Goal: Task Accomplishment & Management: Use online tool/utility

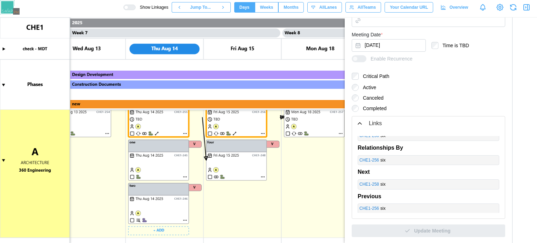
scroll to position [0, 2511]
click at [181, 209] on canvas at bounding box center [268, 129] width 537 height 225
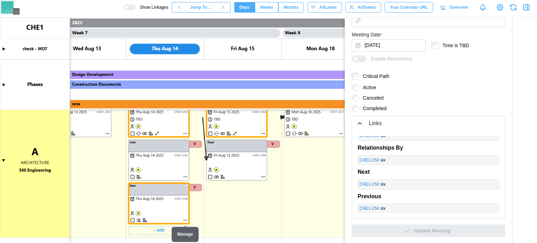
click at [169, 163] on canvas at bounding box center [268, 129] width 537 height 225
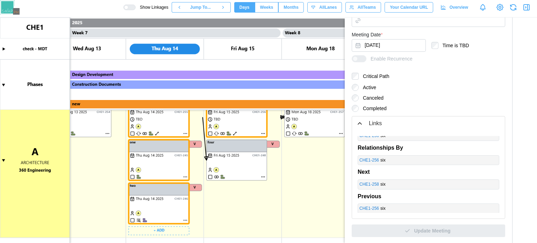
click at [155, 165] on canvas at bounding box center [268, 129] width 537 height 225
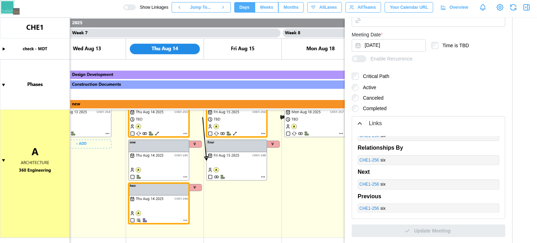
click at [108, 127] on canvas at bounding box center [268, 129] width 537 height 225
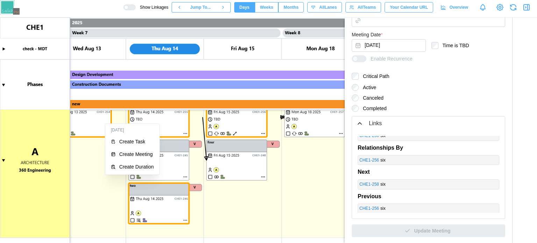
click at [105, 126] on div "[DATE] Create Task Create Meeting Create Duration" at bounding box center [132, 148] width 55 height 51
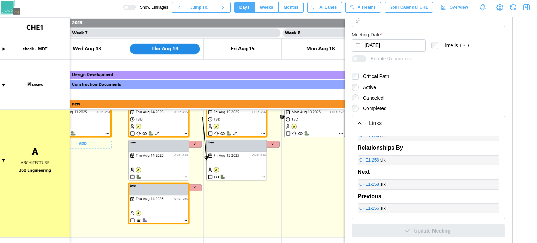
click at [95, 127] on canvas at bounding box center [268, 129] width 537 height 225
click at [307, 123] on canvas at bounding box center [268, 129] width 537 height 225
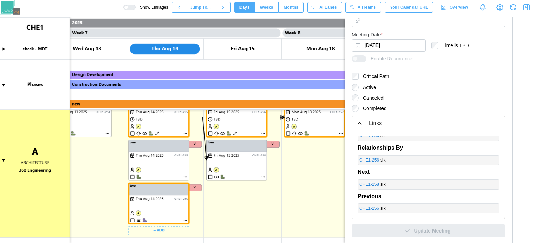
click at [175, 194] on canvas at bounding box center [268, 129] width 537 height 225
click at [165, 126] on canvas at bounding box center [268, 129] width 537 height 225
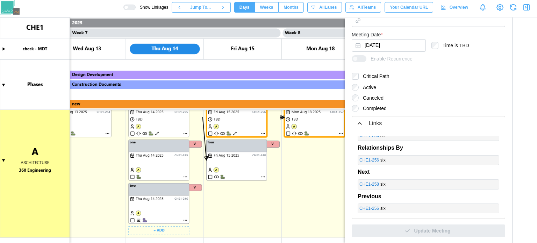
click at [234, 126] on canvas at bounding box center [268, 129] width 537 height 225
click at [317, 126] on canvas at bounding box center [268, 129] width 537 height 225
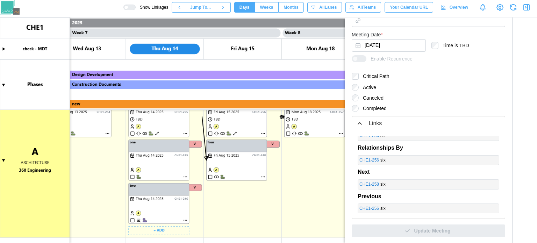
click at [150, 201] on canvas at bounding box center [268, 129] width 537 height 225
click at [158, 167] on canvas at bounding box center [268, 129] width 537 height 225
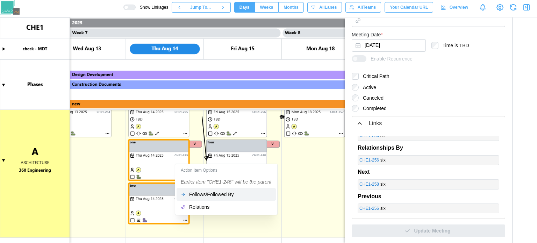
click at [194, 195] on div "Follows/Followed By" at bounding box center [230, 194] width 82 height 6
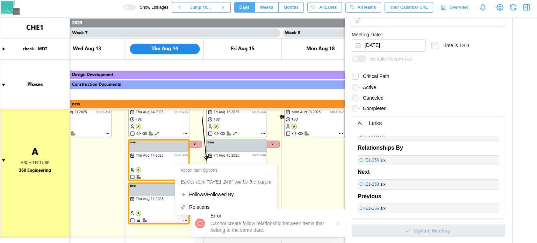
click at [200, 210] on div "Error Cannot create follow relationship between items that belong to the same d…" at bounding box center [268, 223] width 154 height 28
click at [198, 208] on div "Relations" at bounding box center [230, 207] width 82 height 6
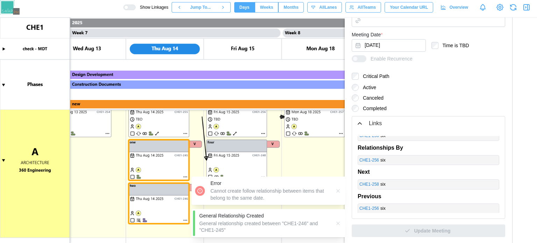
click at [336, 223] on icon "button" at bounding box center [338, 223] width 6 height 6
click at [338, 191] on icon "button" at bounding box center [337, 190] width 3 height 3
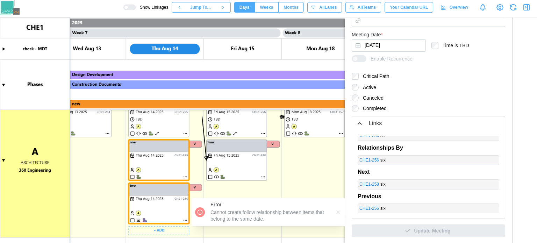
click at [180, 161] on canvas at bounding box center [268, 129] width 537 height 225
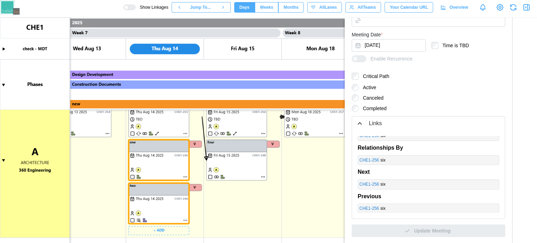
click at [139, 2] on div "Show Linkages Jump To... Days Weeks Months days All Lanes All Teams Your Calend…" at bounding box center [329, 7] width 413 height 12
click at [135, 8] on div at bounding box center [131, 7] width 7 height 5
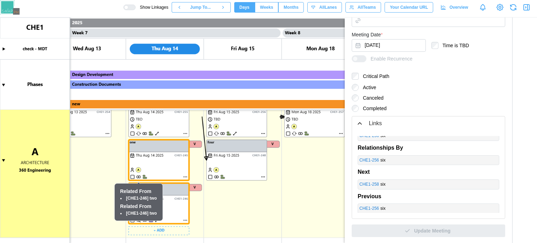
click at [177, 174] on canvas at bounding box center [268, 129] width 537 height 225
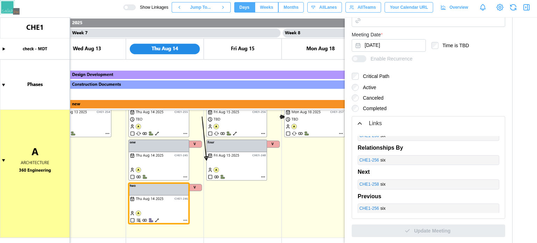
click at [316, 129] on canvas at bounding box center [268, 129] width 537 height 225
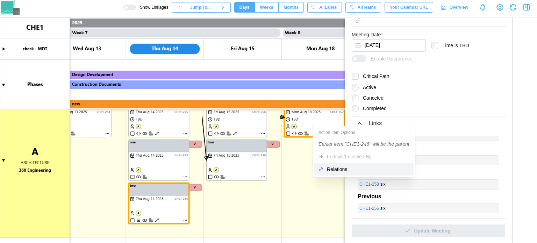
click at [330, 173] on button "Relations" at bounding box center [363, 169] width 99 height 13
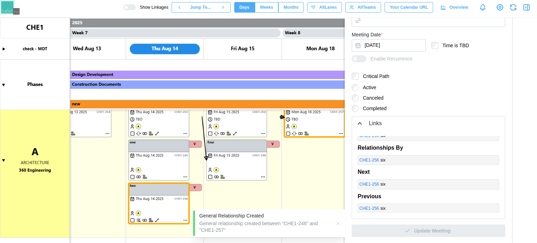
click at [340, 225] on icon "button" at bounding box center [338, 223] width 6 height 6
click at [332, 220] on div "General Relationship Created General relationship created between "CHE1-246" an…" at bounding box center [268, 223] width 154 height 28
click at [336, 222] on icon "button" at bounding box center [338, 223] width 6 height 6
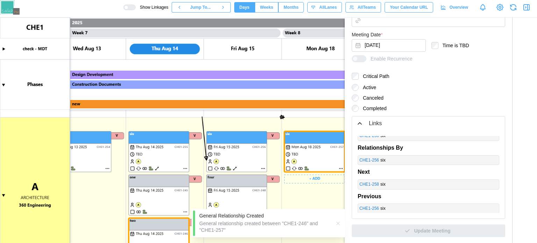
scroll to position [139, 0]
click at [135, 6] on div at bounding box center [131, 7] width 7 height 5
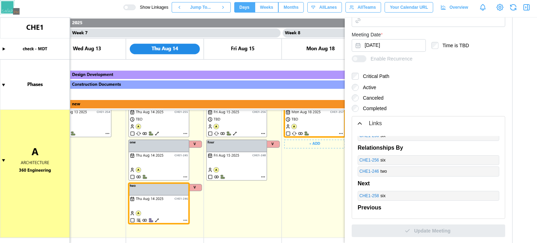
click at [135, 6] on div at bounding box center [131, 7] width 7 height 5
click at [186, 178] on canvas at bounding box center [268, 129] width 537 height 225
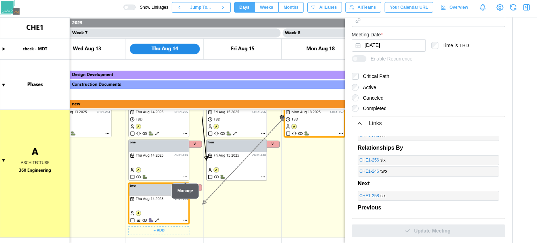
click at [186, 176] on canvas at bounding box center [268, 129] width 537 height 225
click at [185, 176] on canvas at bounding box center [268, 129] width 537 height 225
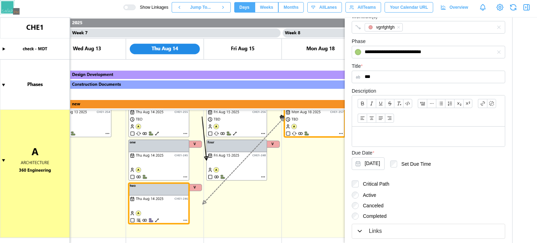
scroll to position [119, 0]
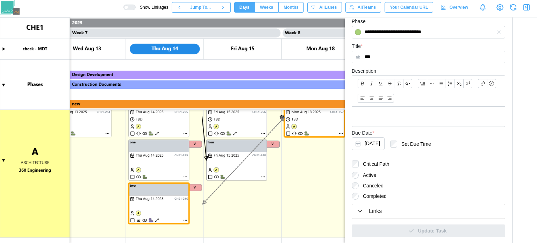
click at [373, 210] on div "Links" at bounding box center [375, 211] width 13 height 9
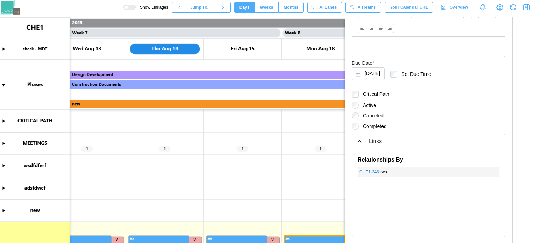
scroll to position [139, 0]
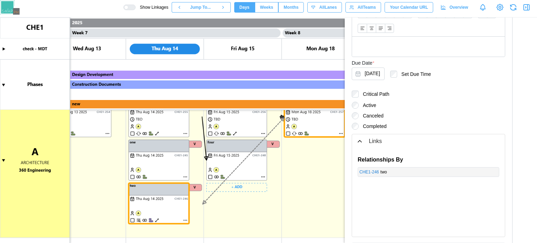
click at [187, 220] on canvas at bounding box center [268, 129] width 537 height 225
click at [186, 220] on canvas at bounding box center [268, 129] width 537 height 225
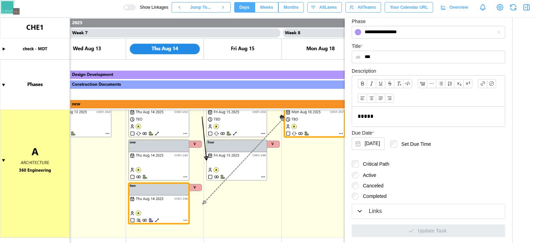
click at [368, 205] on button "Links" at bounding box center [428, 211] width 153 height 14
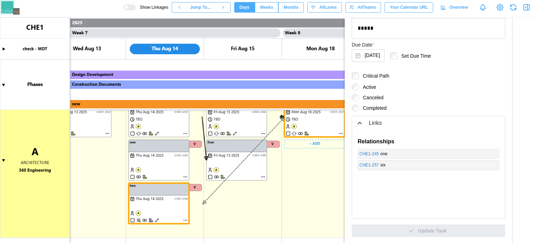
scroll to position [104, 0]
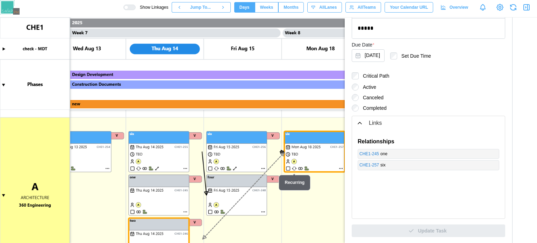
click at [186, 167] on canvas at bounding box center [268, 129] width 537 height 225
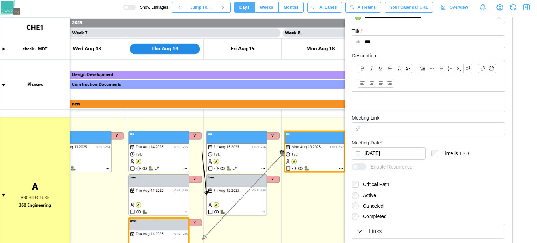
scroll to position [187, 0]
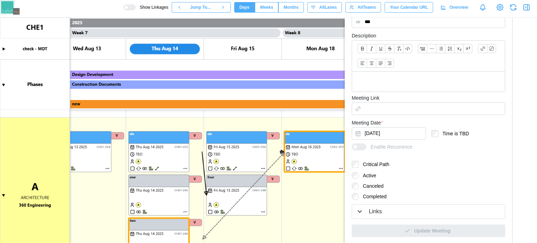
click at [383, 207] on div "Links" at bounding box center [428, 211] width 144 height 9
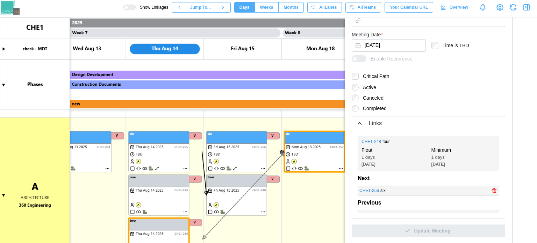
scroll to position [21, 0]
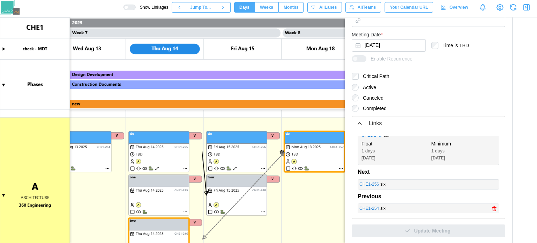
click at [492, 208] on icon "button" at bounding box center [493, 208] width 3 height 3
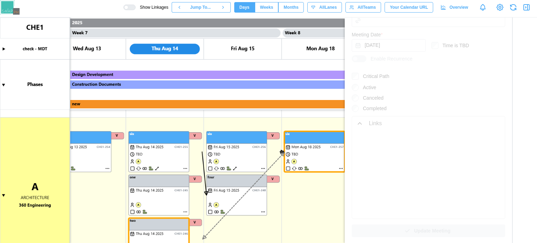
scroll to position [0, 0]
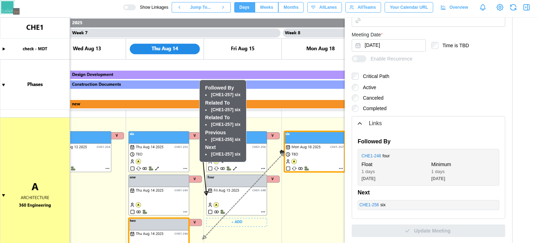
click at [263, 211] on canvas at bounding box center [268, 129] width 537 height 225
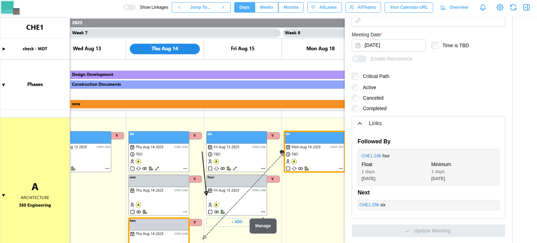
click at [263, 211] on canvas at bounding box center [268, 129] width 537 height 225
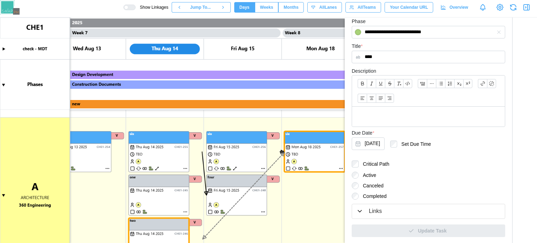
click at [400, 207] on div "Links" at bounding box center [428, 211] width 144 height 9
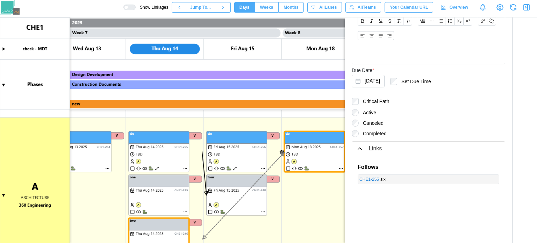
scroll to position [207, 0]
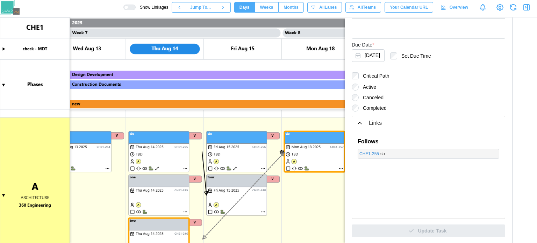
click at [486, 153] on div "six" at bounding box center [438, 154] width 117 height 7
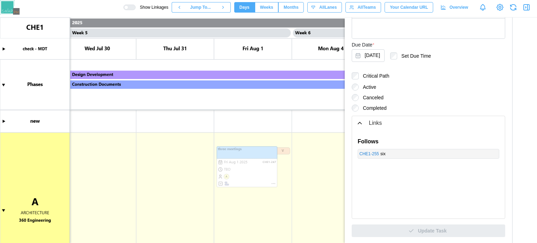
scroll to position [0, 1722]
click at [135, 7] on div at bounding box center [131, 7] width 7 height 5
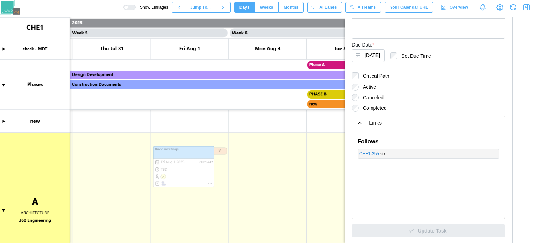
scroll to position [0, 1818]
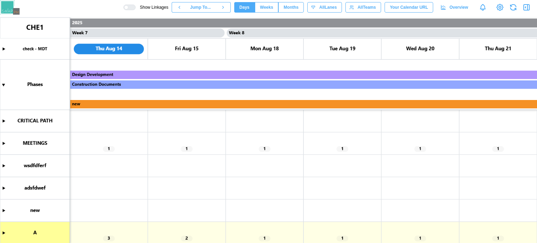
scroll to position [0, 2567]
click at [0, 144] on canvas at bounding box center [268, 129] width 537 height 225
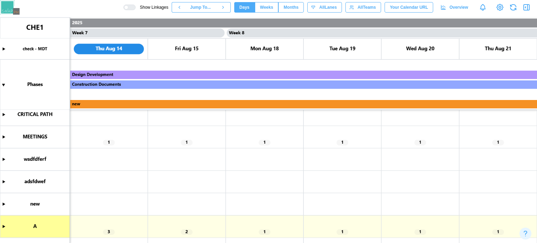
click at [4, 225] on canvas at bounding box center [268, 129] width 537 height 225
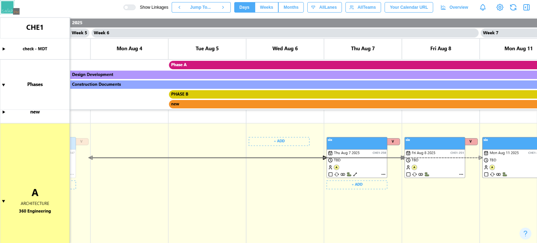
scroll to position [0, 1925]
click at [322, 160] on canvas at bounding box center [268, 129] width 537 height 225
click at [322, 162] on canvas at bounding box center [268, 129] width 537 height 225
click at [150, 164] on canvas at bounding box center [268, 129] width 537 height 225
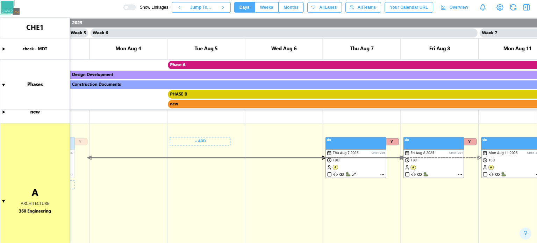
scroll to position [98, 0]
drag, startPoint x: 151, startPoint y: 163, endPoint x: 276, endPoint y: 52, distance: 167.1
click at [257, 81] on canvas at bounding box center [268, 129] width 537 height 225
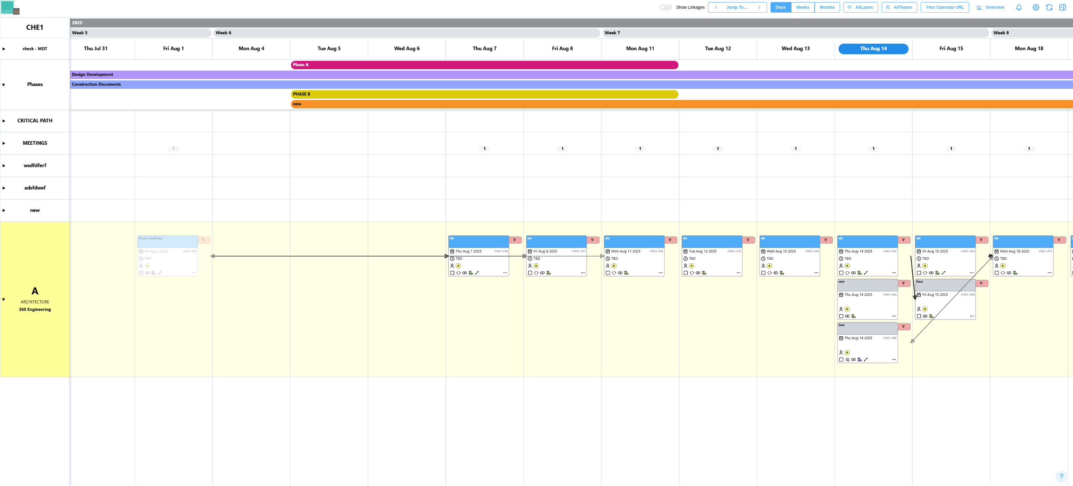
scroll to position [0, 1937]
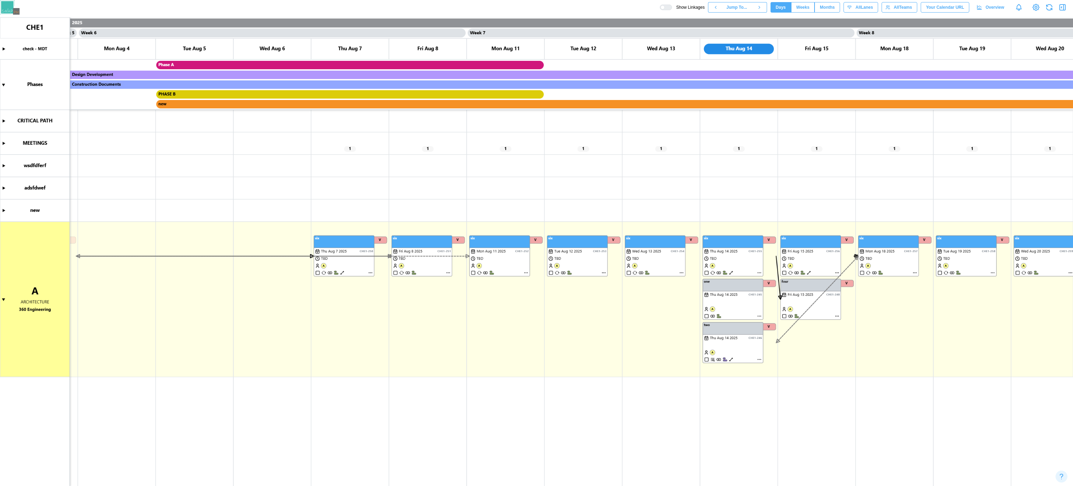
drag, startPoint x: 502, startPoint y: 0, endPoint x: 730, endPoint y: 165, distance: 280.7
click at [536, 165] on canvas at bounding box center [536, 251] width 1073 height 468
click at [536, 7] on div at bounding box center [668, 7] width 7 height 5
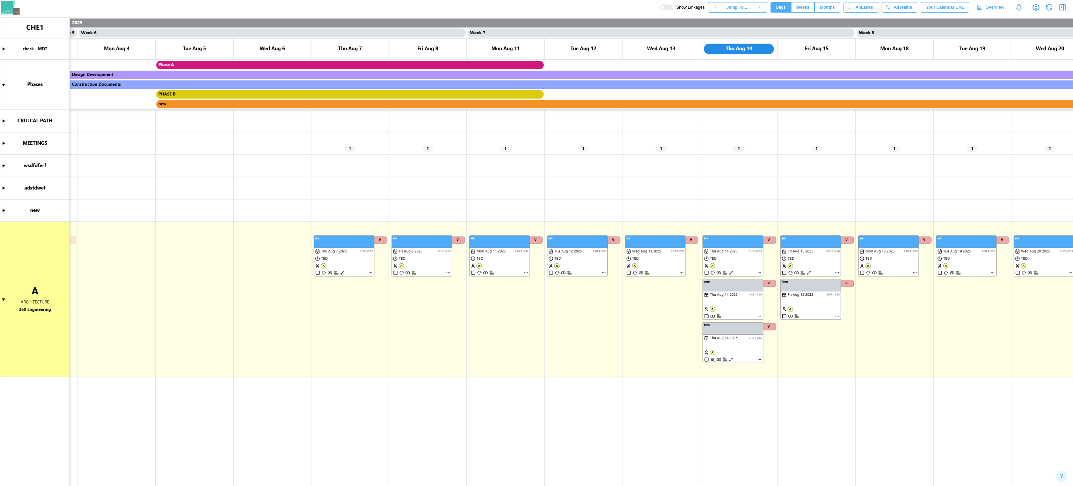
click at [536, 7] on div at bounding box center [668, 7] width 7 height 5
click at [536, 7] on div "Show Linkages Jump To... Days Weeks Months days All Lanes All Teams Your Calend…" at bounding box center [536, 7] width 1073 height 15
click at [536, 7] on div at bounding box center [668, 7] width 7 height 5
click at [536, 7] on div at bounding box center [663, 7] width 4 height 4
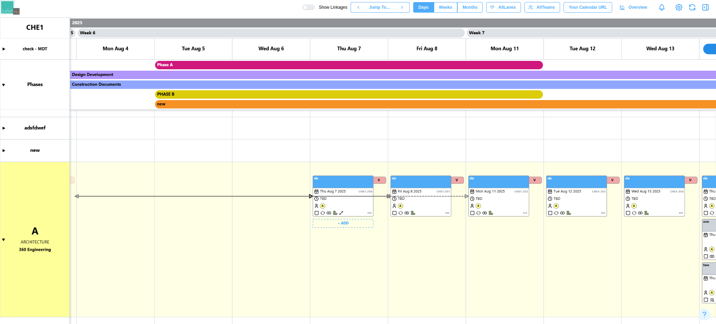
scroll to position [47, 0]
drag, startPoint x: 989, startPoint y: 1, endPoint x: 418, endPoint y: 228, distance: 615.1
click at [418, 228] on canvas at bounding box center [358, 170] width 716 height 306
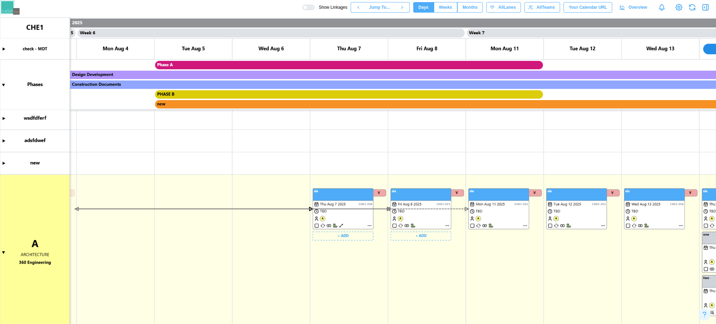
click at [421, 222] on canvas at bounding box center [358, 170] width 716 height 306
click at [536, 220] on canvas at bounding box center [358, 170] width 716 height 306
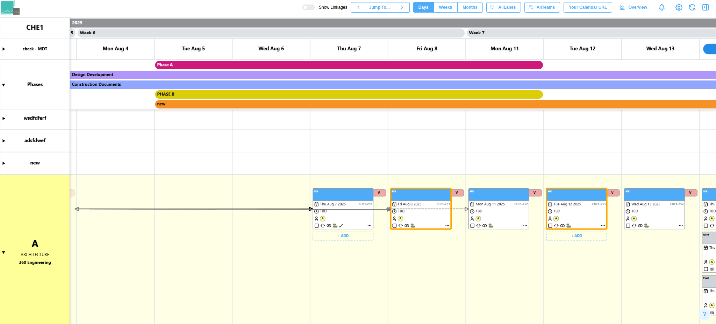
click at [426, 219] on canvas at bounding box center [358, 170] width 716 height 306
click at [536, 239] on canvas at bounding box center [358, 170] width 716 height 306
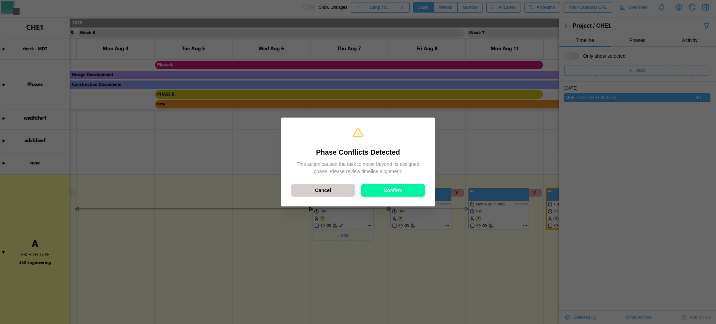
scroll to position [12, 0]
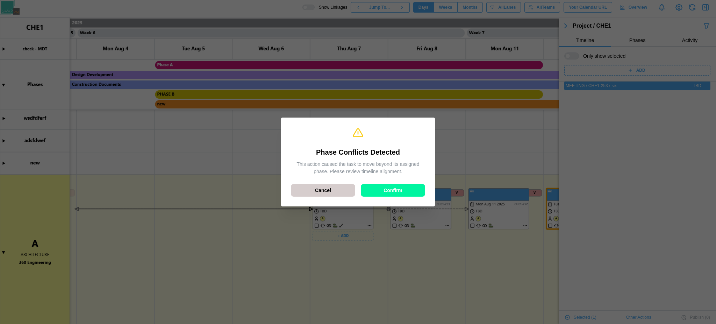
click at [308, 186] on div "Cancel" at bounding box center [322, 190] width 51 height 12
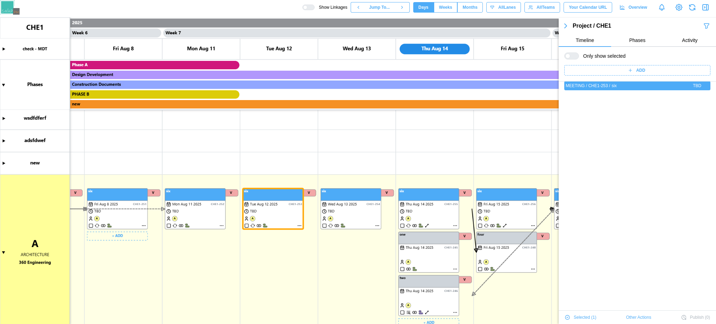
scroll to position [0, 0]
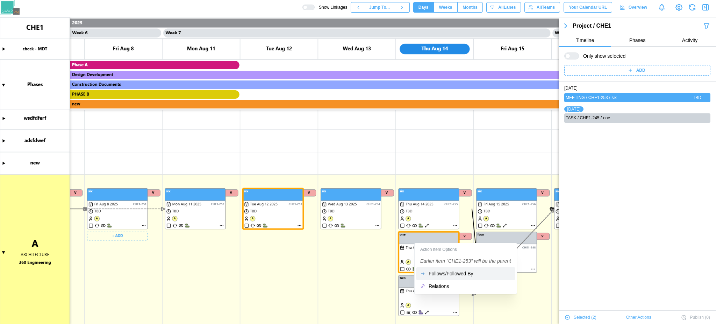
click at [461, 242] on button "Follows/Followed By" at bounding box center [465, 273] width 99 height 13
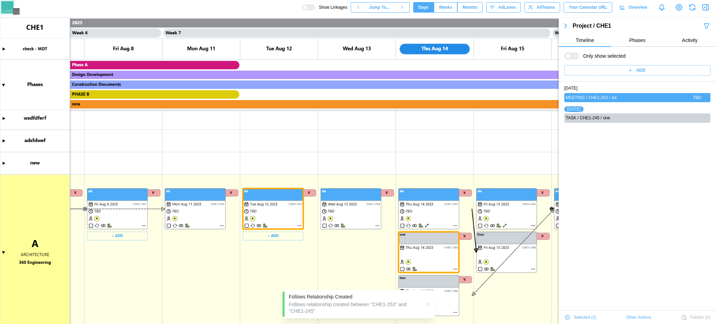
click at [299, 224] on canvas at bounding box center [358, 170] width 716 height 306
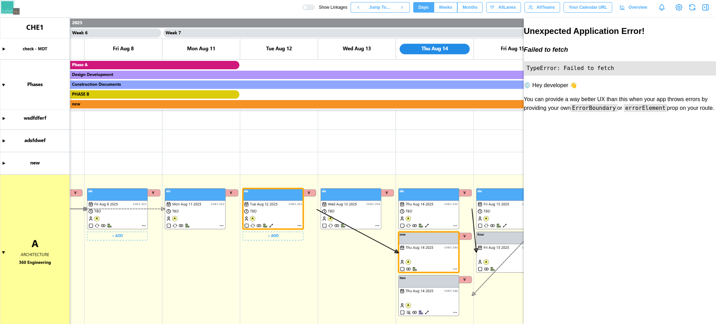
click at [298, 225] on canvas at bounding box center [358, 170] width 716 height 306
click at [456, 242] on canvas at bounding box center [358, 170] width 716 height 306
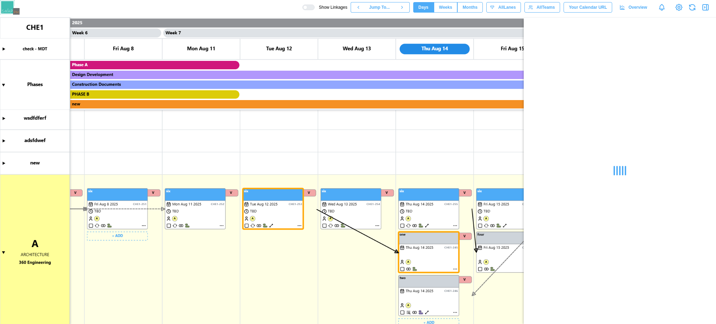
click at [456, 242] on canvas at bounding box center [358, 170] width 716 height 306
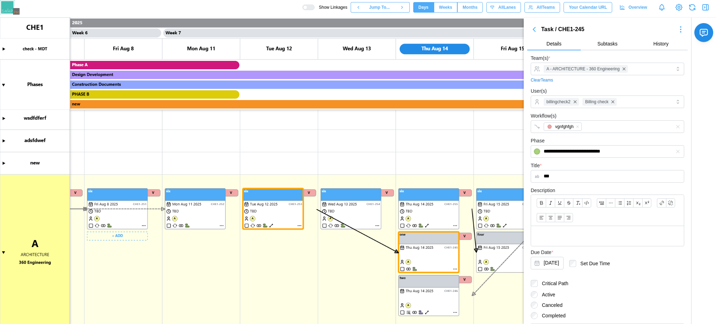
scroll to position [38, 0]
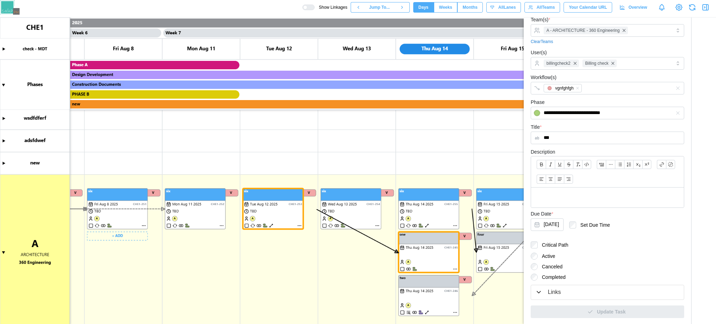
click at [536, 242] on div "Links" at bounding box center [607, 292] width 144 height 9
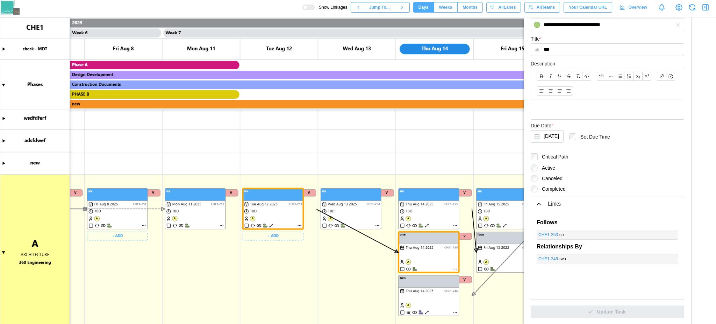
click at [299, 224] on canvas at bounding box center [358, 170] width 716 height 306
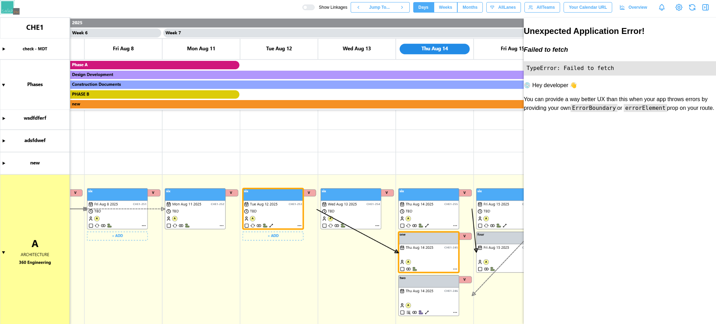
scroll to position [0, 0]
click at [299, 224] on canvas at bounding box center [358, 170] width 716 height 306
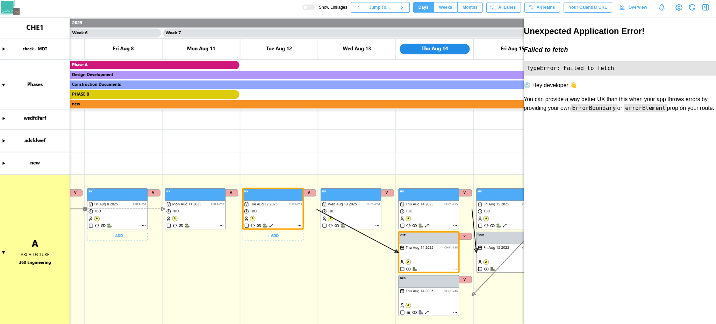
click at [299, 224] on canvas at bounding box center [358, 170] width 716 height 306
click at [536, 36] on h2 "Unexpected Application Error!" at bounding box center [619, 30] width 192 height 13
click at [382, 123] on canvas at bounding box center [358, 170] width 716 height 306
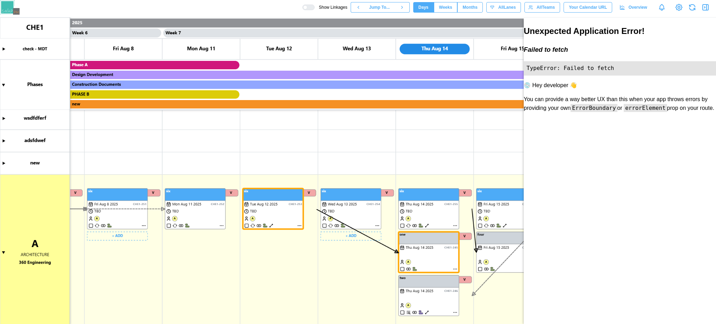
click at [267, 213] on canvas at bounding box center [358, 170] width 716 height 306
click at [384, 203] on canvas at bounding box center [358, 170] width 716 height 306
click at [376, 227] on canvas at bounding box center [358, 170] width 716 height 306
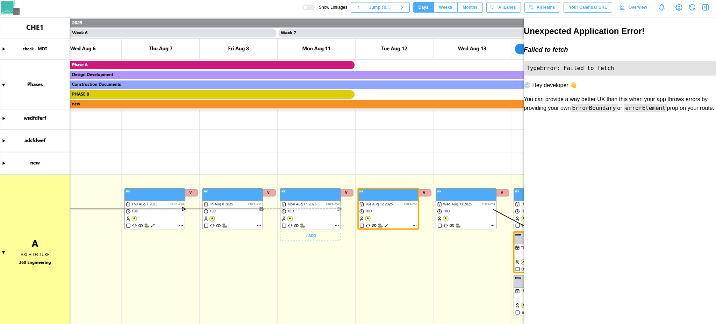
scroll to position [0, 2190]
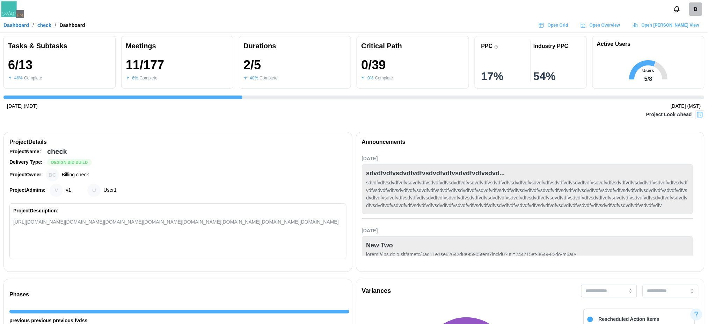
scroll to position [0, 263]
